Goal: Task Accomplishment & Management: Manage account settings

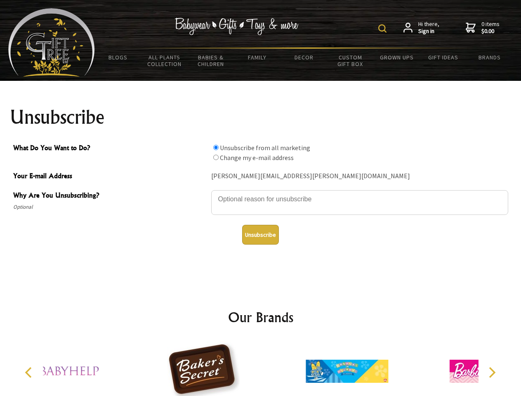
click at [384, 28] on img at bounding box center [382, 28] width 8 height 8
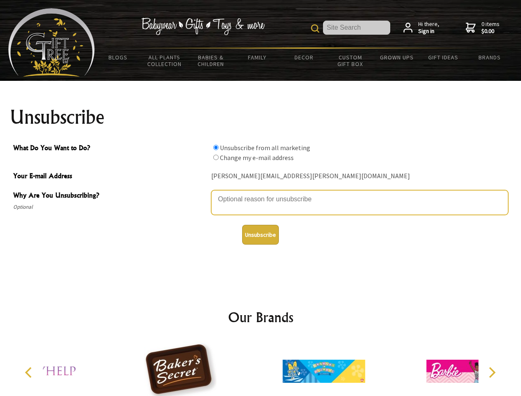
click at [261, 193] on textarea "Why Are You Unsubscribing?" at bounding box center [359, 202] width 297 height 25
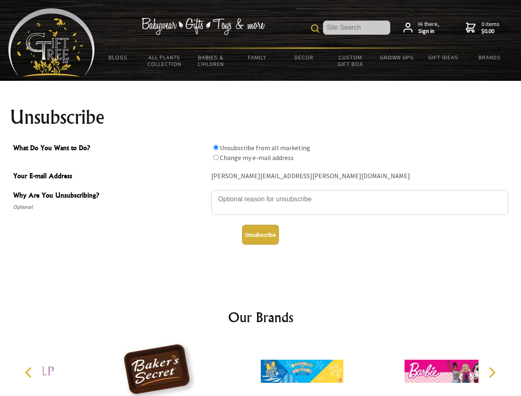
click at [216, 147] on input "What Do You Want to Do?" at bounding box center [215, 147] width 5 height 5
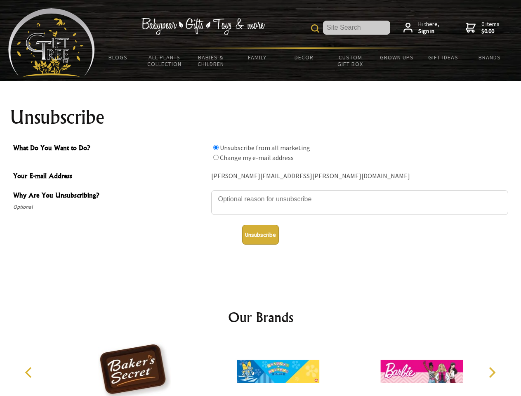
click at [216, 157] on input "What Do You Want to Do?" at bounding box center [215, 157] width 5 height 5
radio input "true"
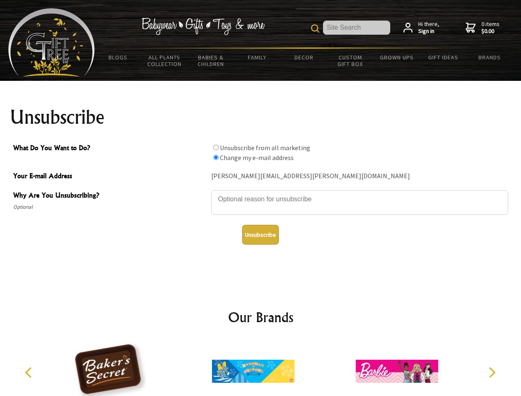
click at [260, 235] on button "Unsubscribe" at bounding box center [260, 235] width 37 height 20
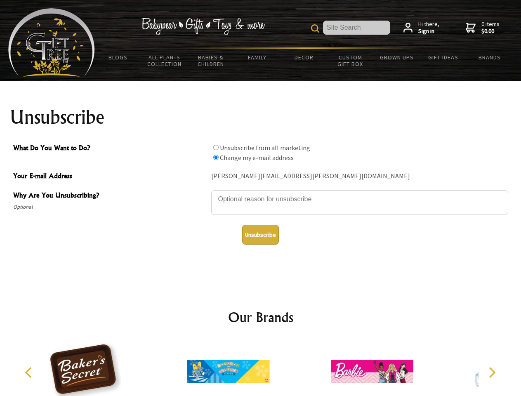
click at [261, 368] on img at bounding box center [228, 371] width 83 height 62
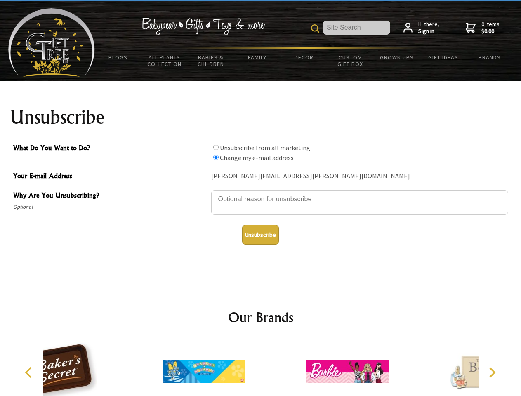
click at [30, 373] on icon "Previous" at bounding box center [29, 372] width 11 height 11
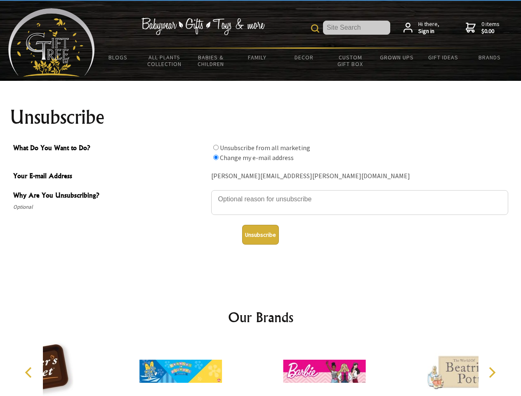
click at [492, 373] on icon "Next" at bounding box center [491, 372] width 11 height 11
